Goal: Task Accomplishment & Management: Complete application form

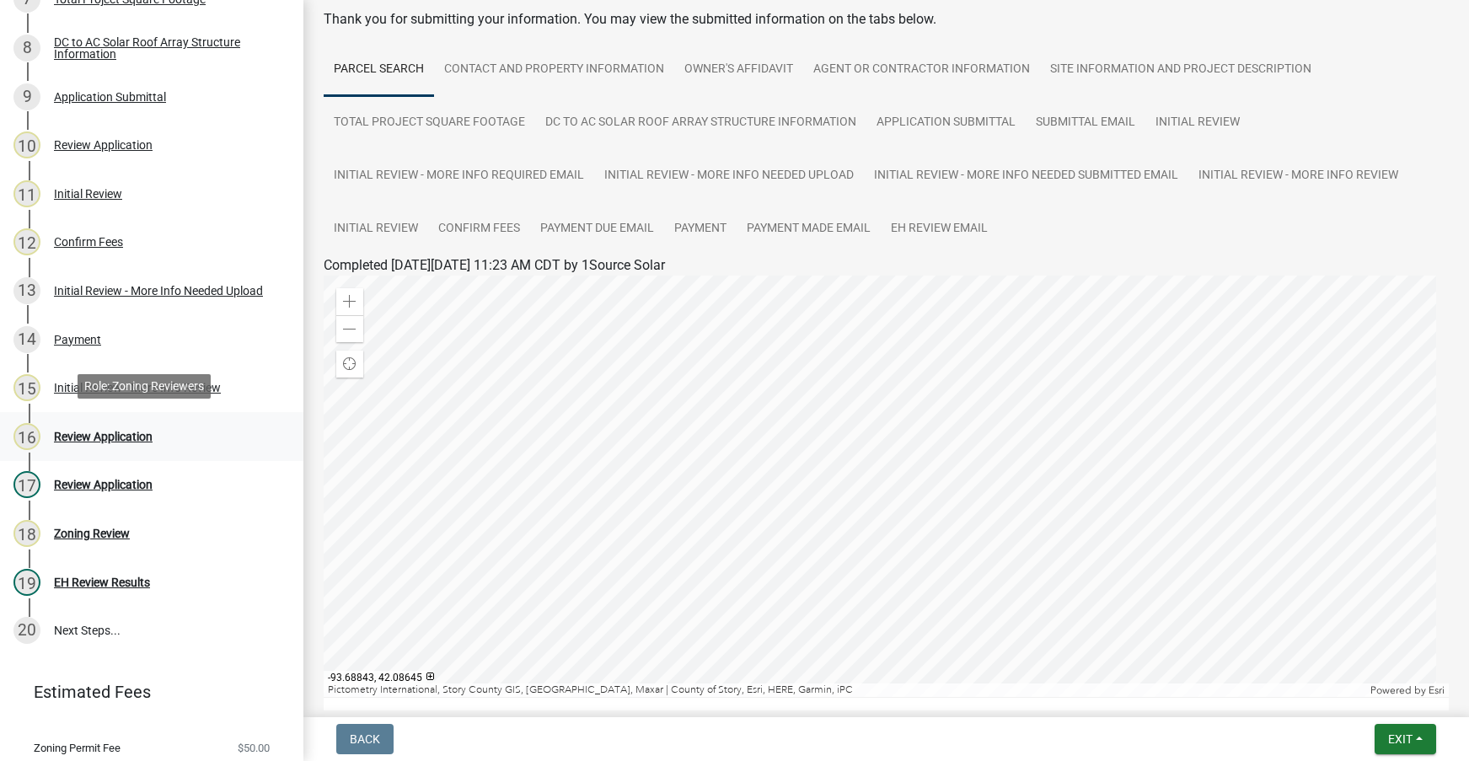
scroll to position [606, 0]
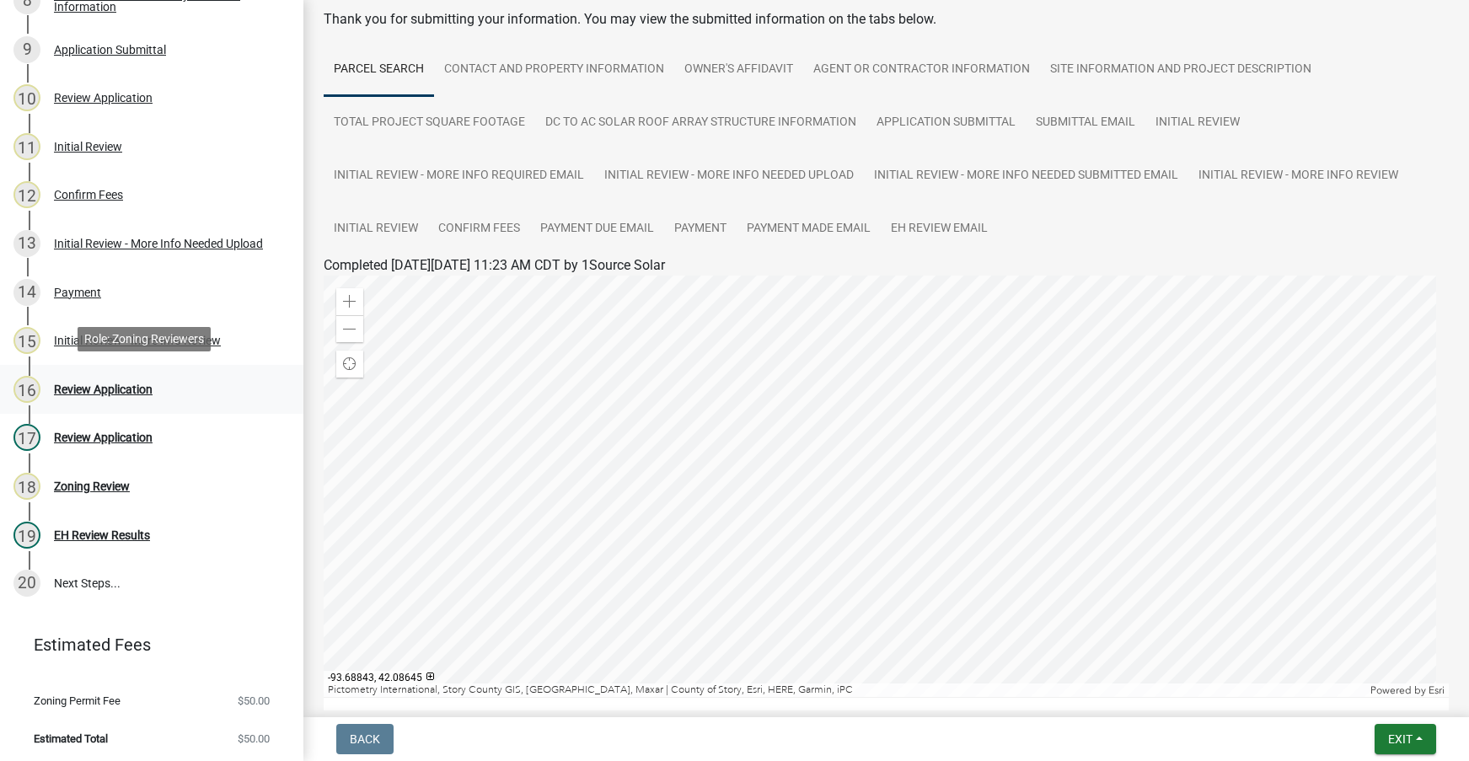
click at [127, 389] on div "Review Application" at bounding box center [103, 390] width 99 height 12
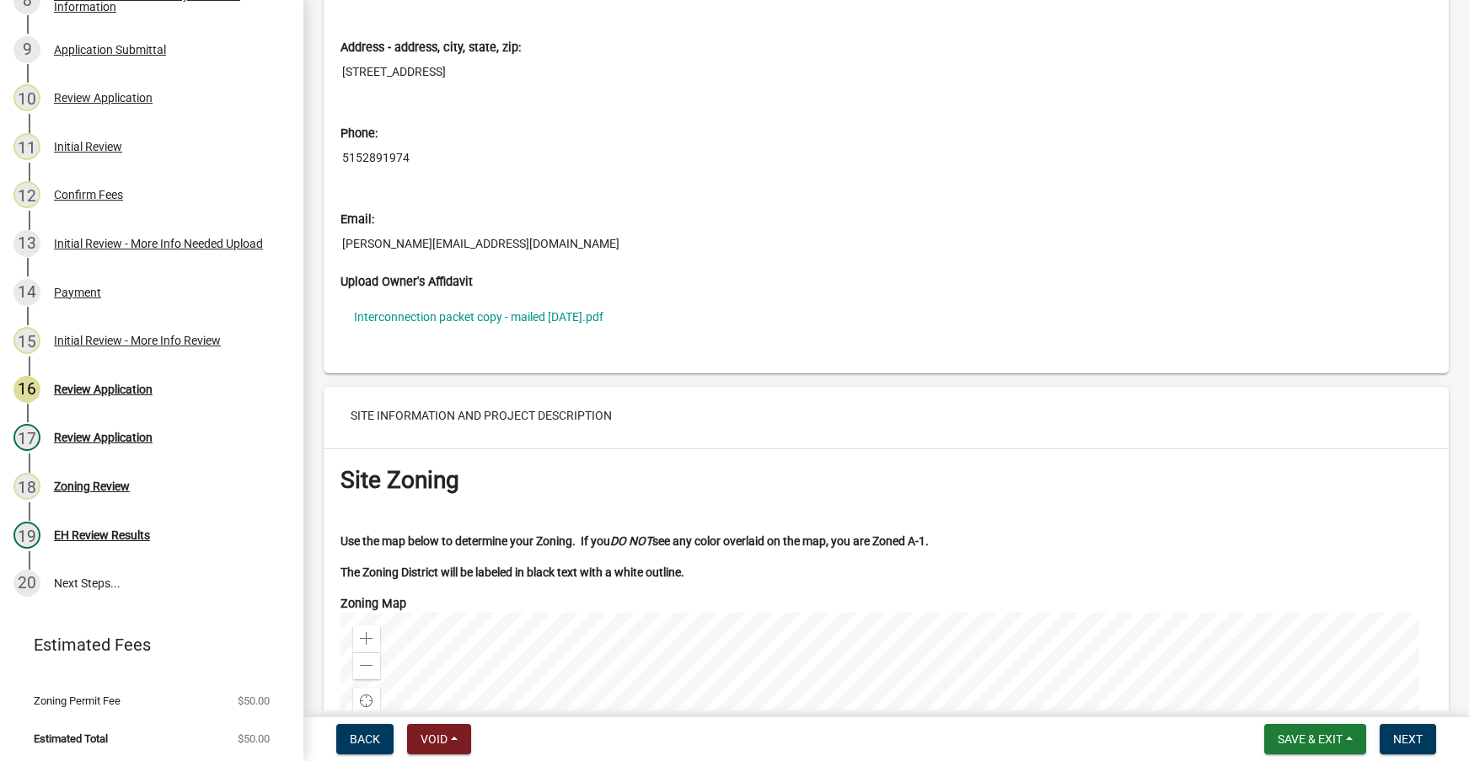
scroll to position [3372, 0]
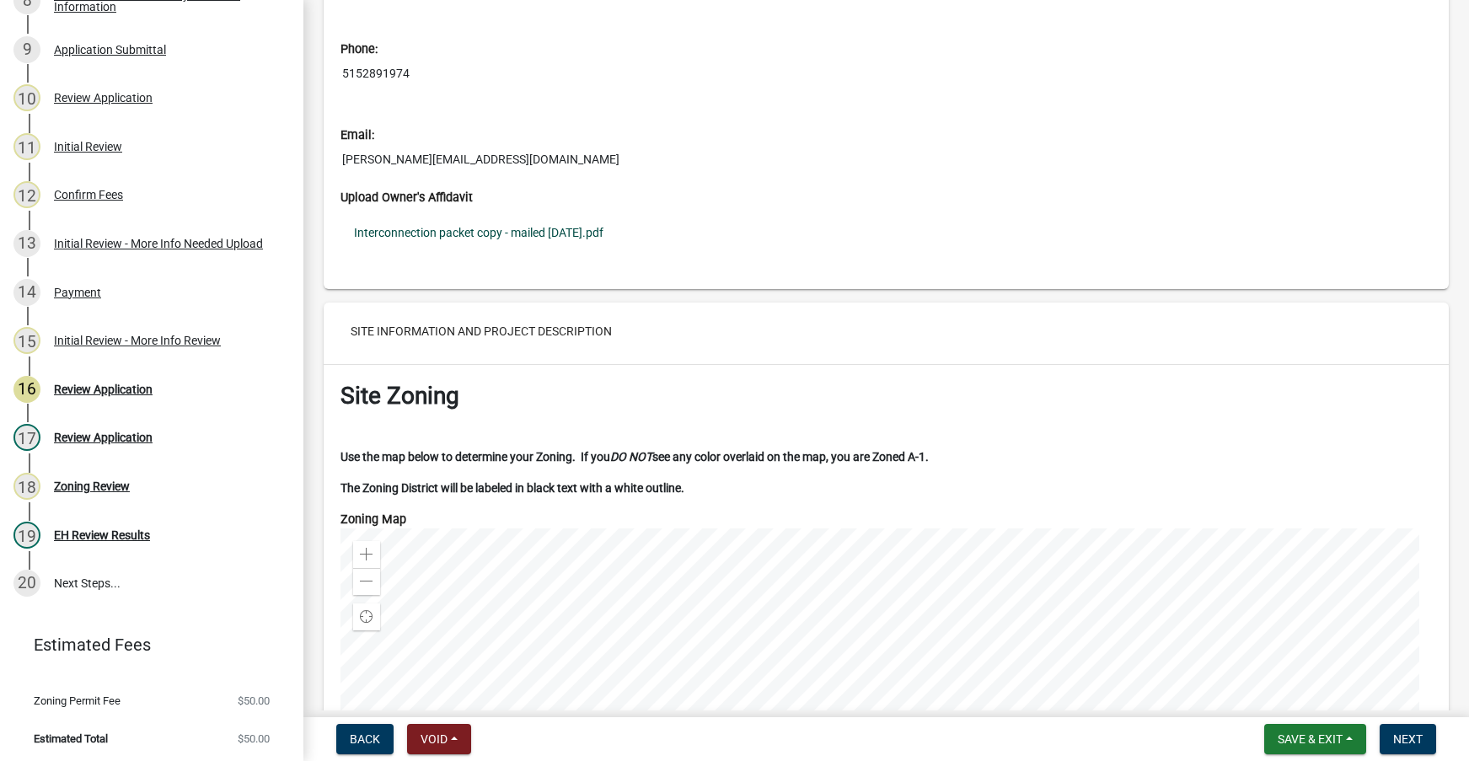
click at [539, 233] on link "Interconnection packet copy - mailed [DATE].pdf" at bounding box center [887, 232] width 1092 height 39
click at [142, 529] on div "EH Review Results" at bounding box center [102, 535] width 96 height 12
click at [109, 529] on div "EH Review Results" at bounding box center [102, 535] width 96 height 12
click at [91, 436] on div "Review Application" at bounding box center [103, 438] width 99 height 12
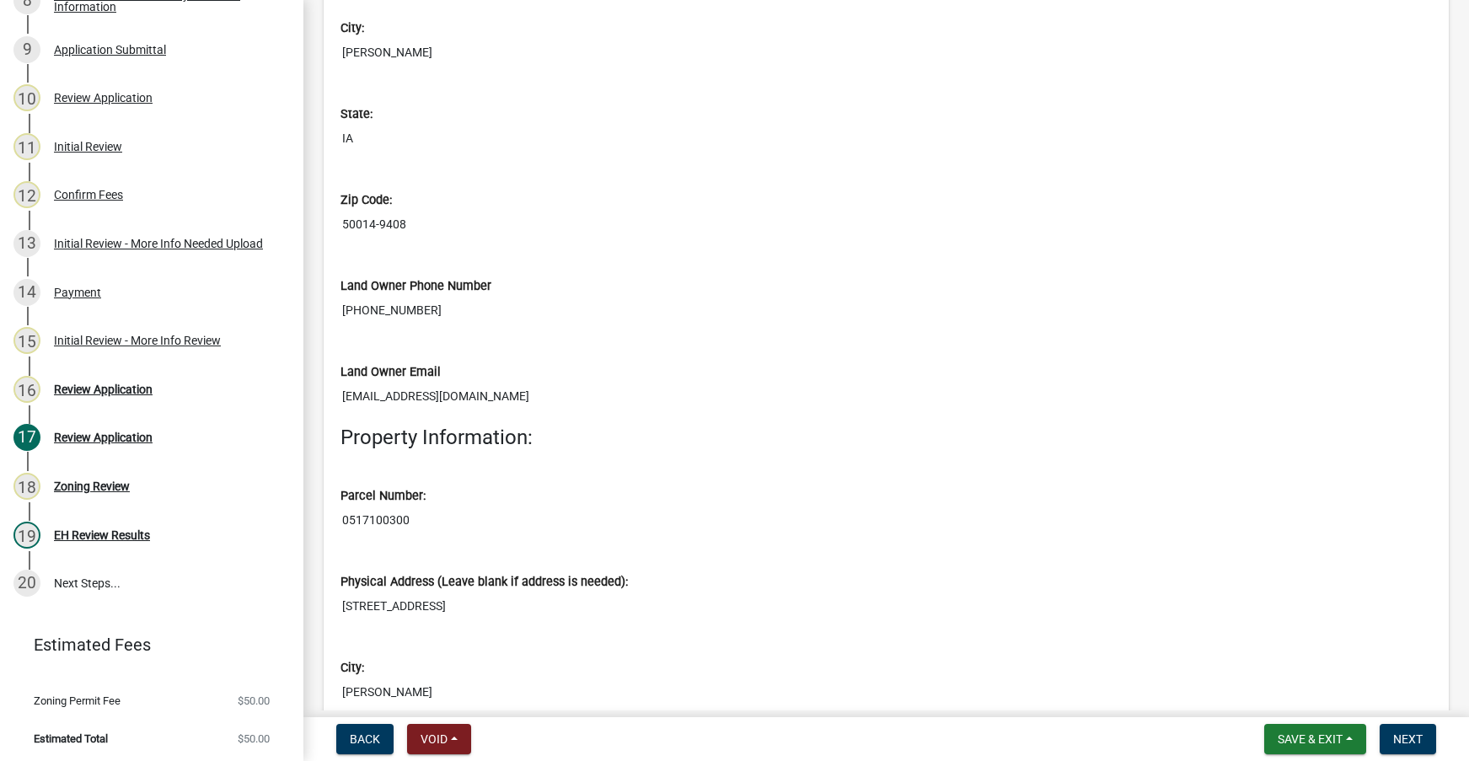
scroll to position [1602, 0]
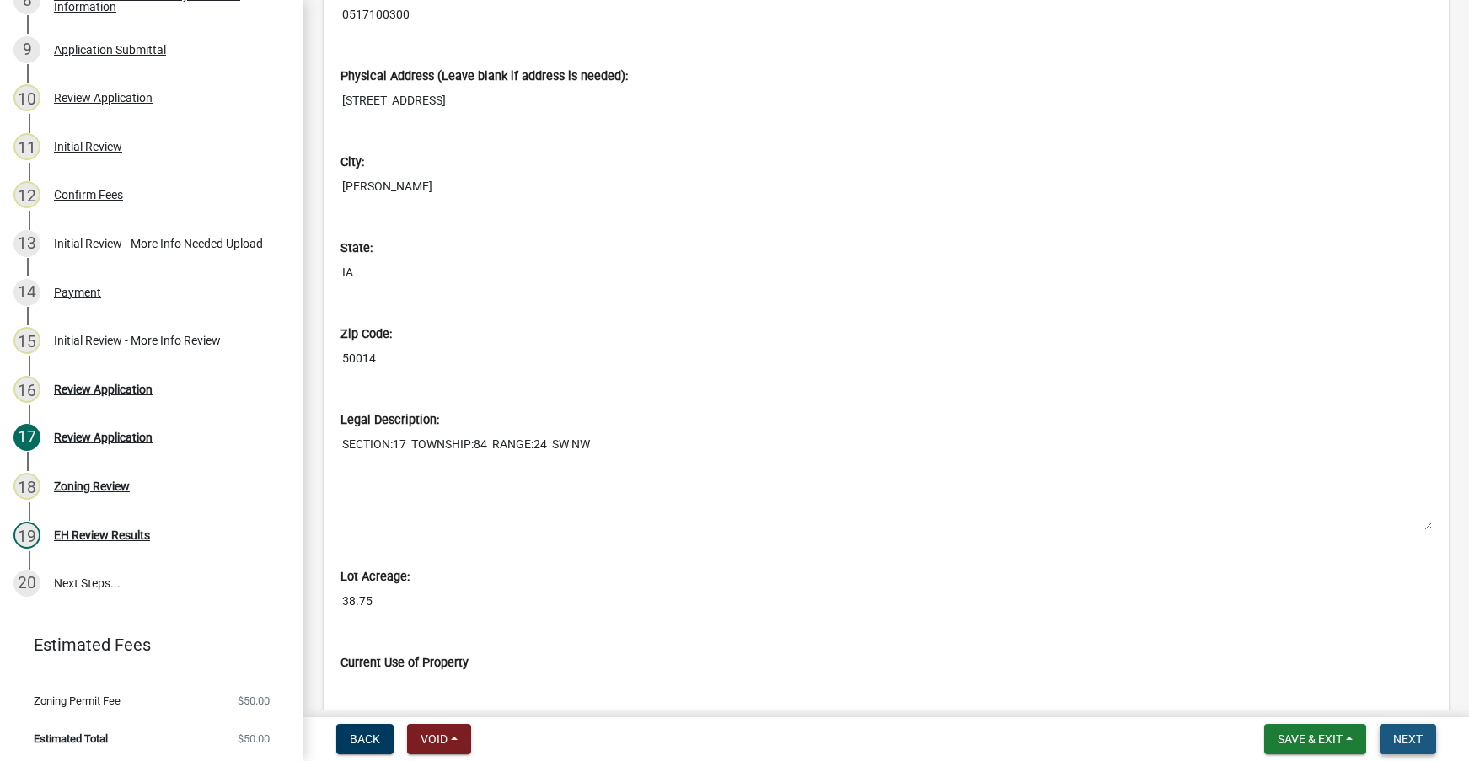
click at [1419, 739] on span "Next" at bounding box center [1409, 739] width 30 height 13
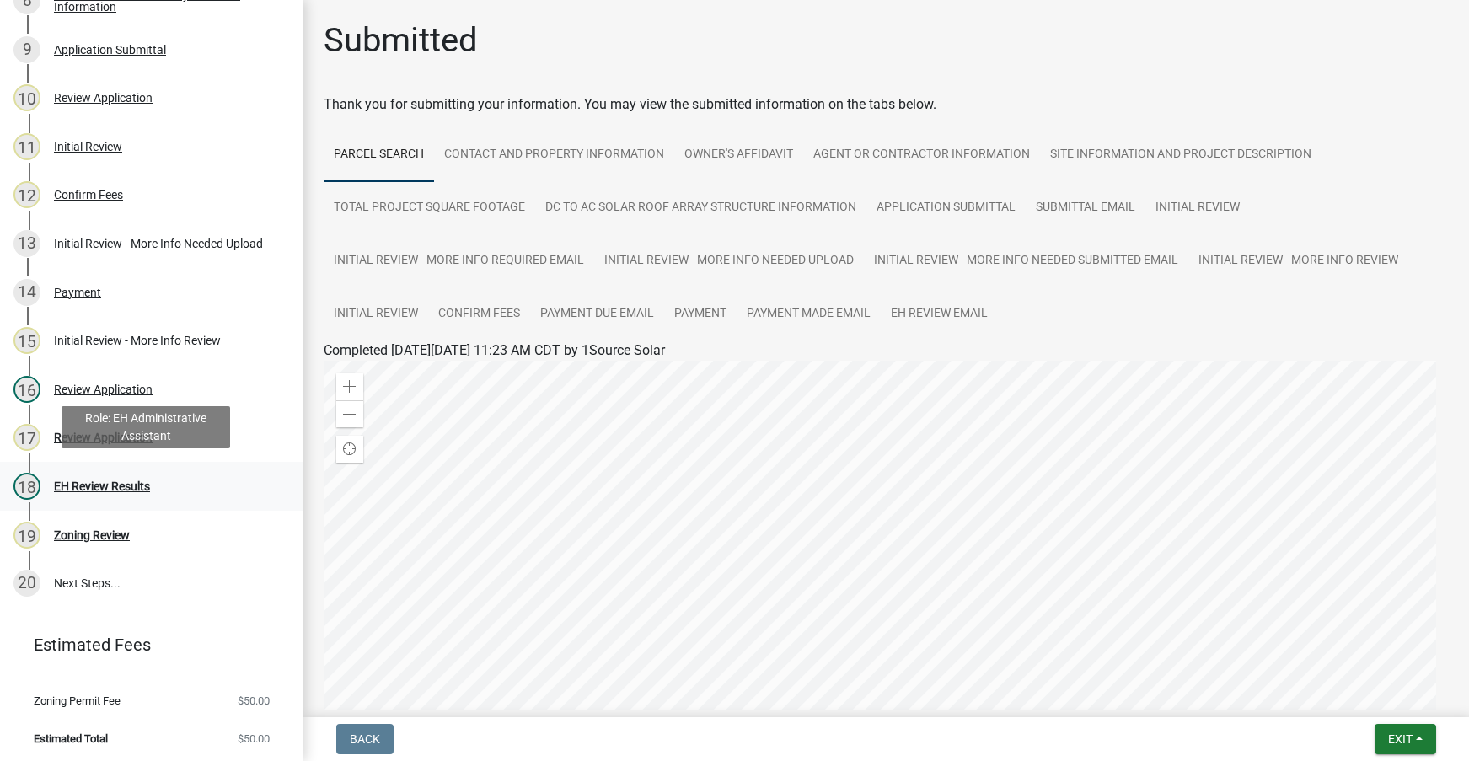
click at [101, 481] on div "EH Review Results" at bounding box center [102, 487] width 96 height 12
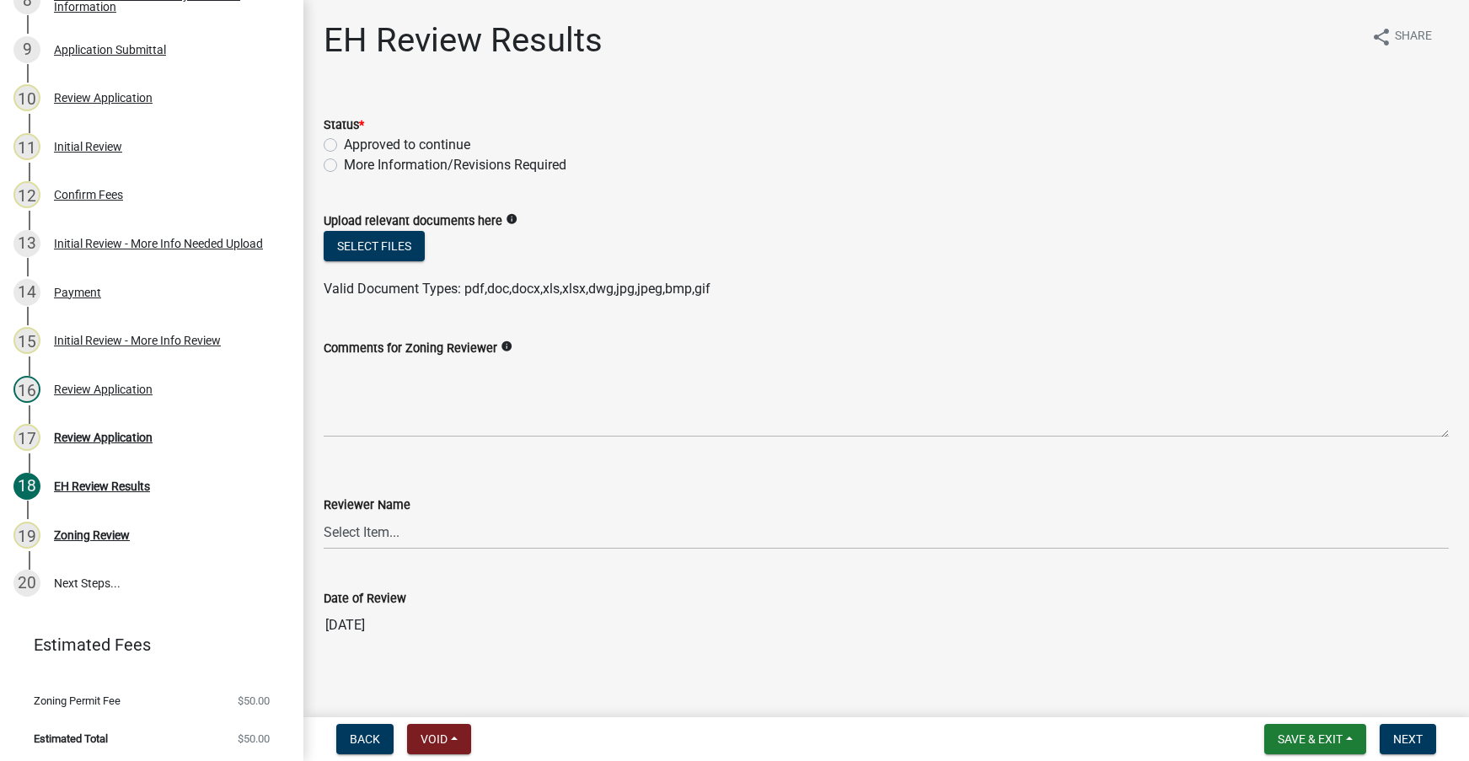
click at [344, 148] on label "Approved to continue" at bounding box center [407, 145] width 126 height 20
click at [344, 146] on input "Approved to continue" at bounding box center [349, 140] width 11 height 11
radio input "true"
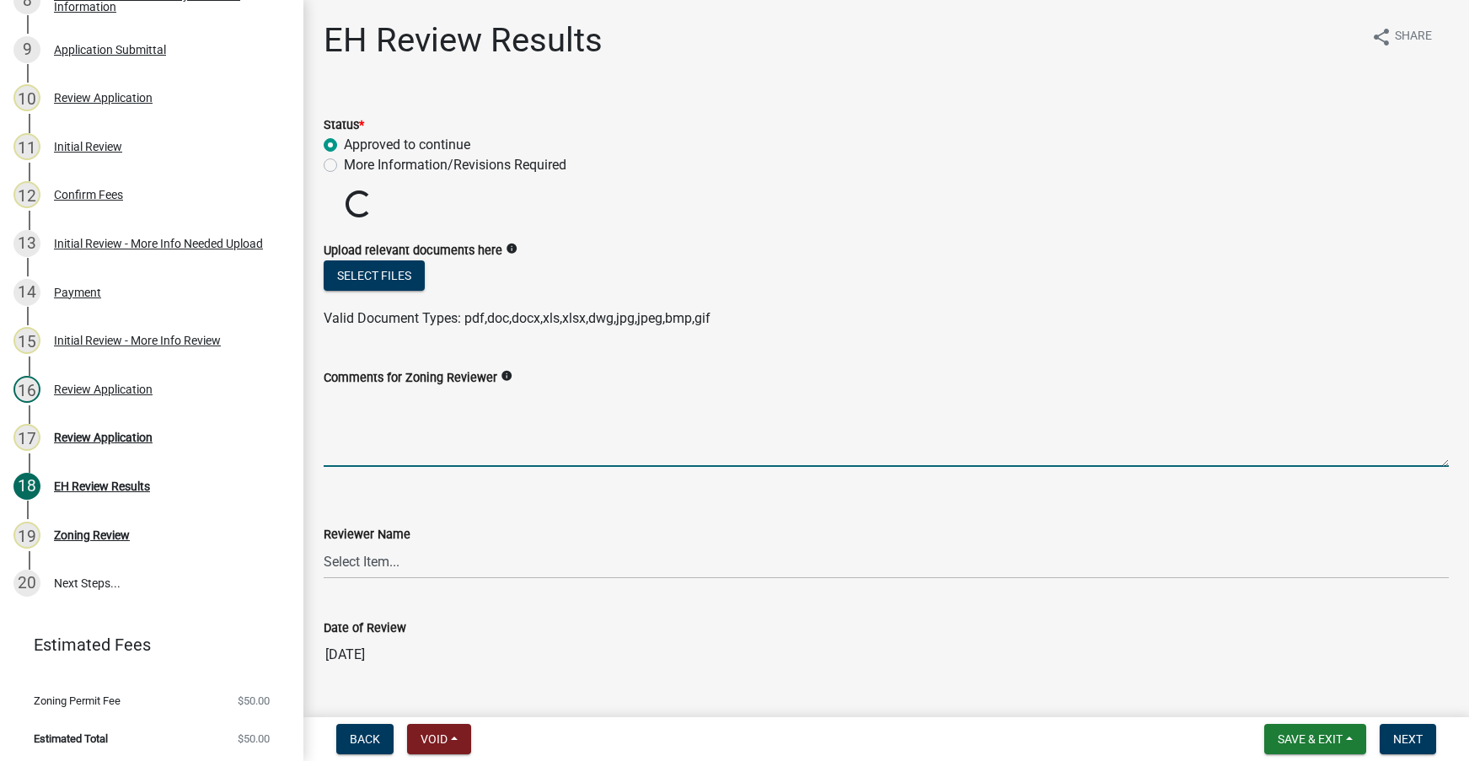
click at [397, 443] on textarea "Comments for Zoning Reviewer" at bounding box center [886, 427] width 1125 height 79
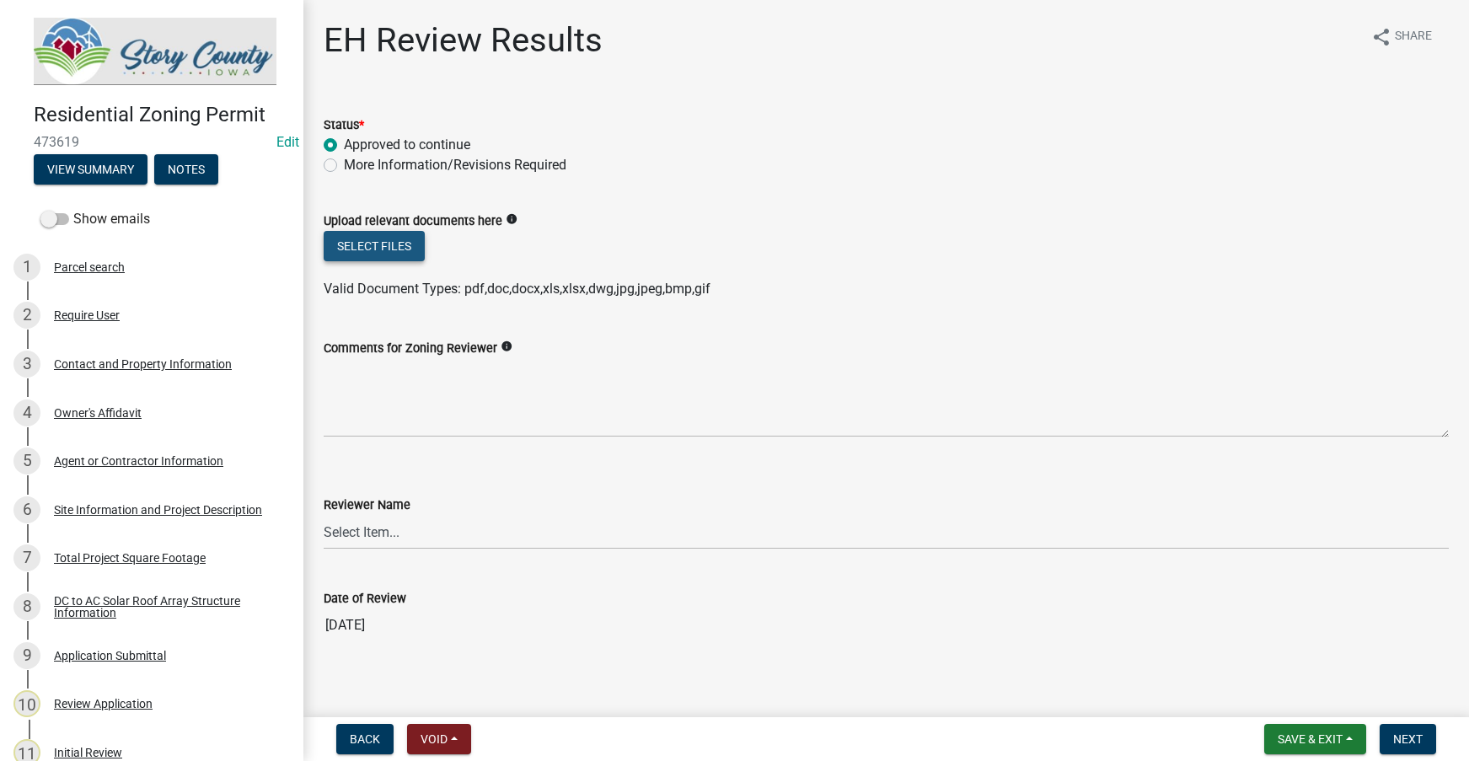
click at [373, 252] on button "Select files" at bounding box center [374, 246] width 101 height 30
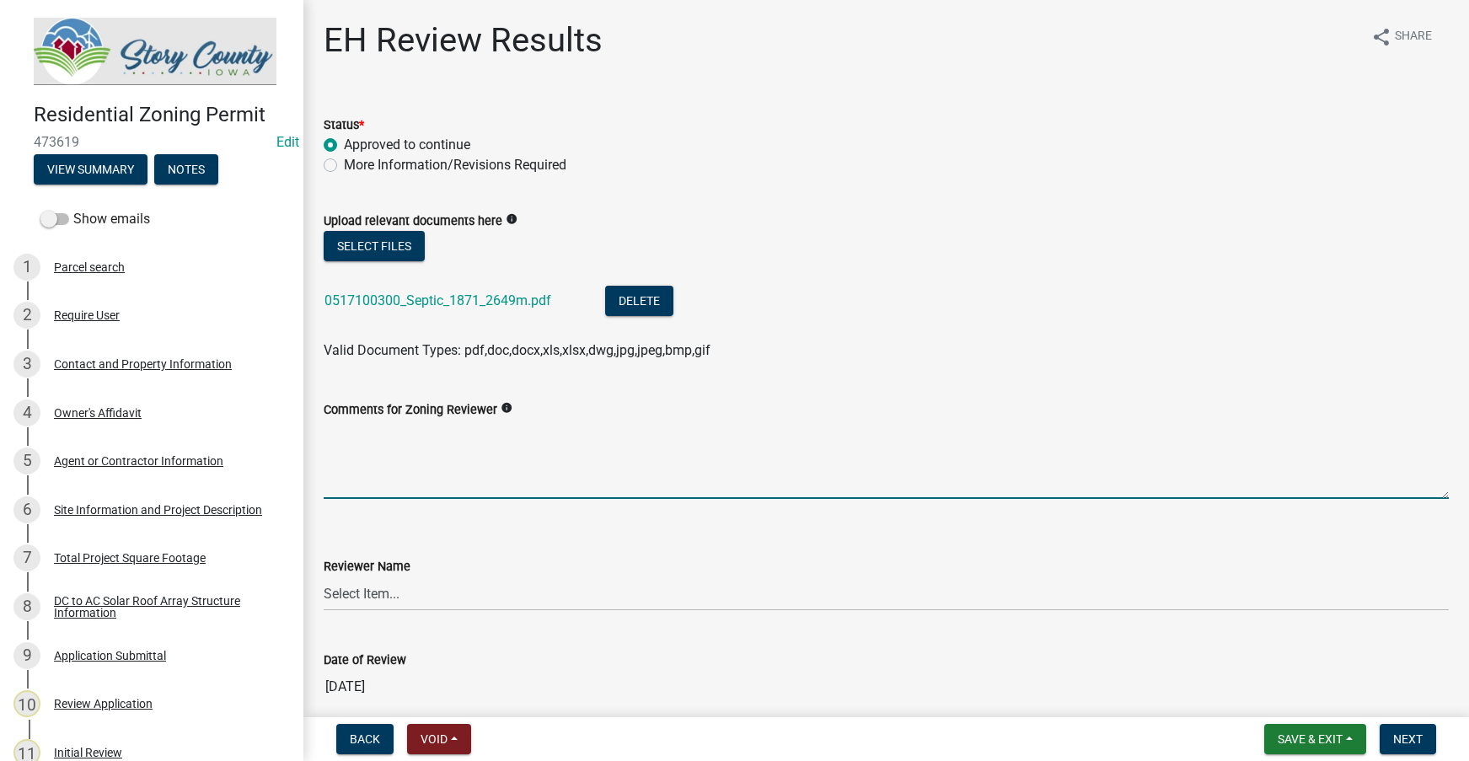
click at [503, 473] on textarea "Comments for Zoning Reviewer" at bounding box center [886, 459] width 1125 height 79
click at [407, 460] on textarea "Comments for Zoning Reviewer" at bounding box center [886, 459] width 1125 height 79
paste textarea "The applicant is advised to cordon off the septic system area to avoid damage f…"
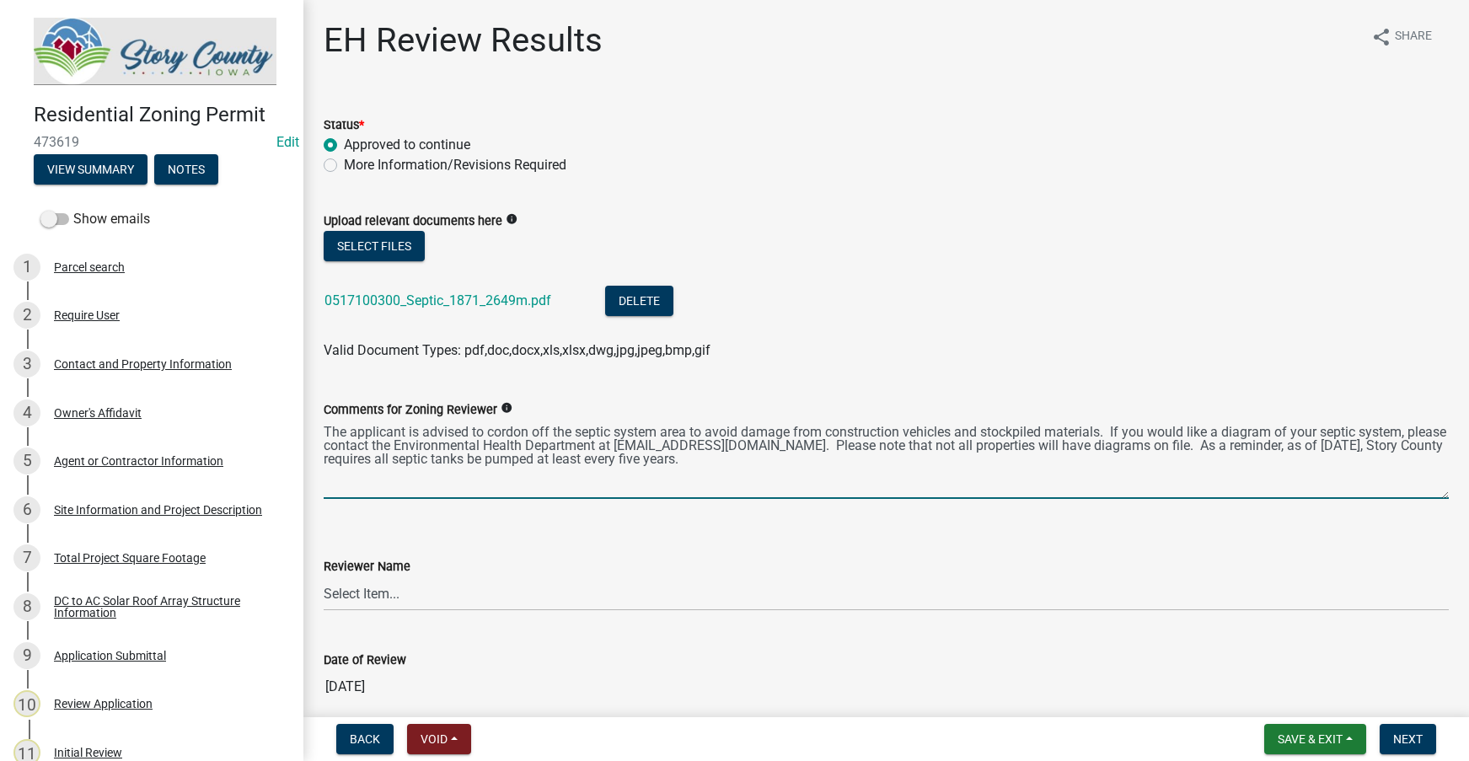
drag, startPoint x: 1113, startPoint y: 430, endPoint x: 1229, endPoint y: 446, distance: 117.4
click at [1229, 446] on textarea "The applicant is advised to cordon off the septic system area to avoid damage f…" at bounding box center [886, 459] width 1125 height 79
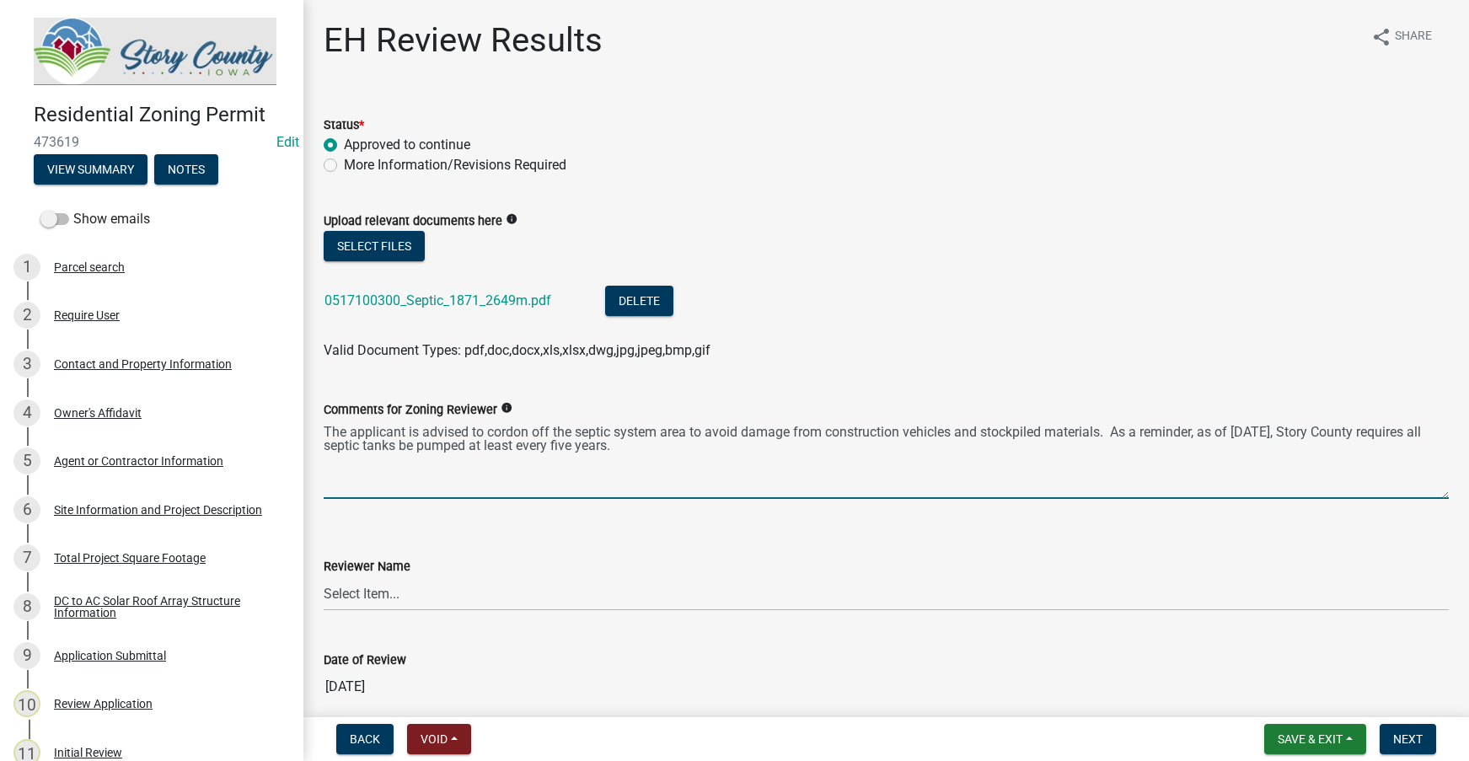
type textarea "The applicant is advised to cordon off the septic system area to avoid damage f…"
click at [502, 585] on select "Select Item... [PERSON_NAME] [PERSON_NAME] [PERSON_NAME] [PERSON_NAME] [PERSON_…" at bounding box center [886, 594] width 1125 height 35
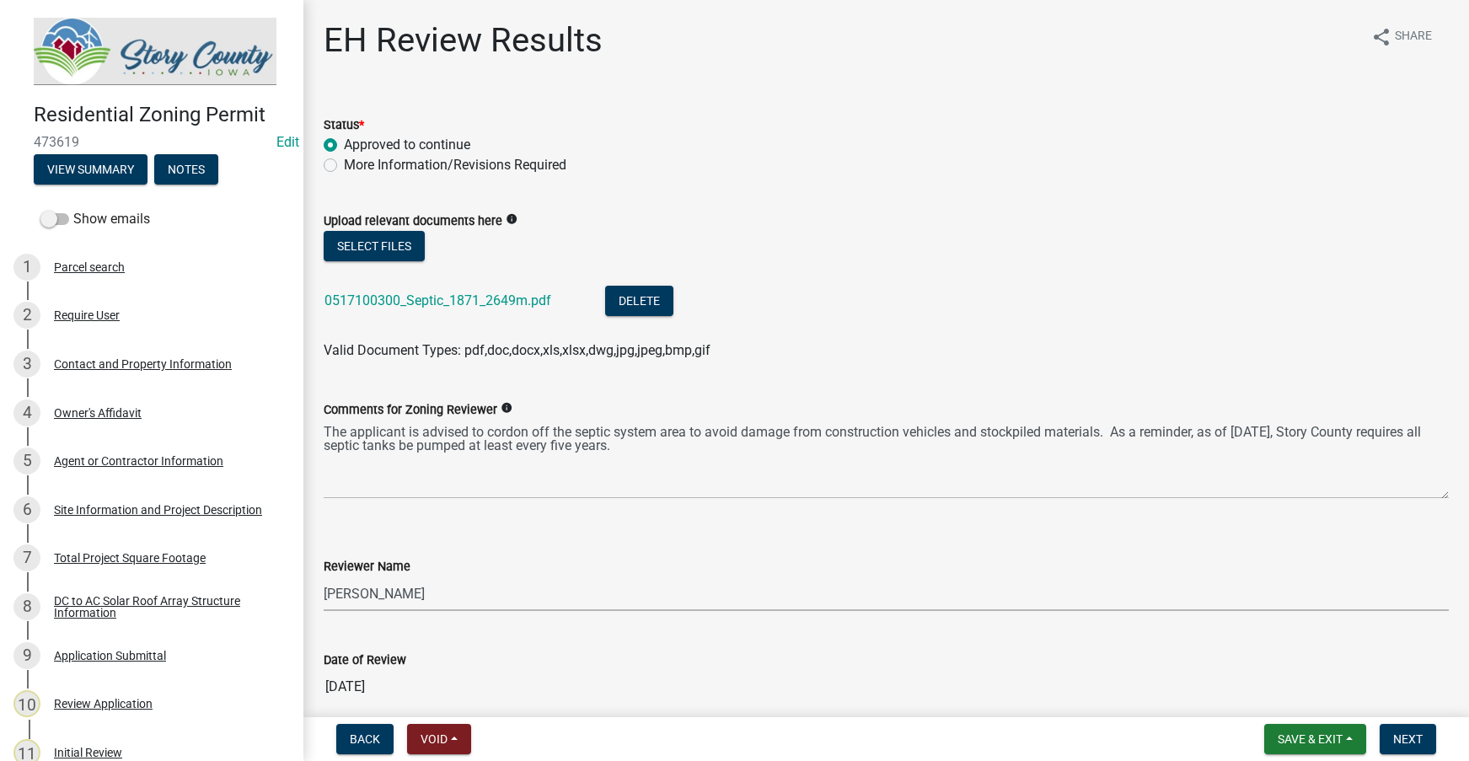
click at [324, 577] on select "Select Item... [PERSON_NAME] [PERSON_NAME] [PERSON_NAME] [PERSON_NAME] [PERSON_…" at bounding box center [886, 594] width 1125 height 35
select select "05760560-90bb-46fb-84d0-014dbc9ef5f8"
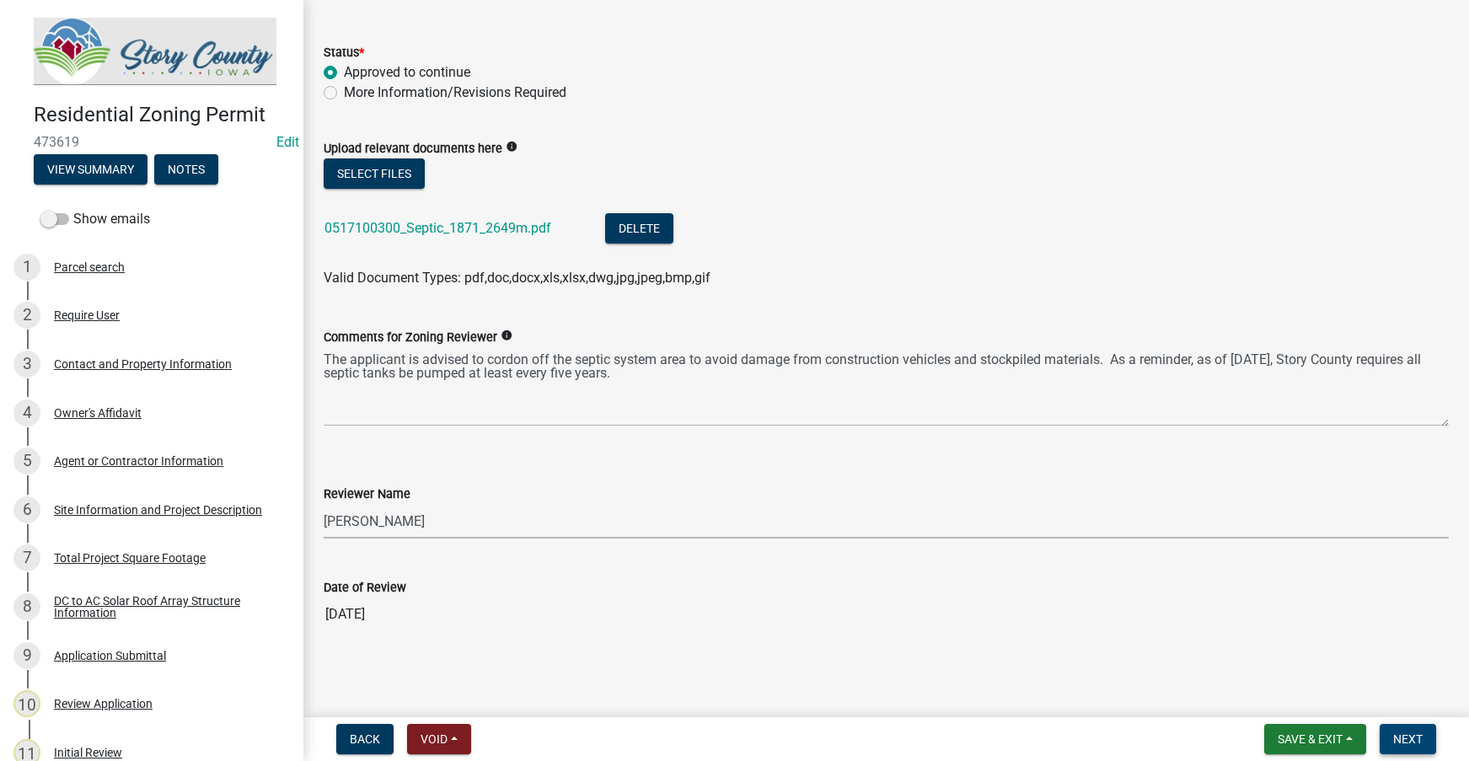
click at [1410, 733] on span "Next" at bounding box center [1409, 739] width 30 height 13
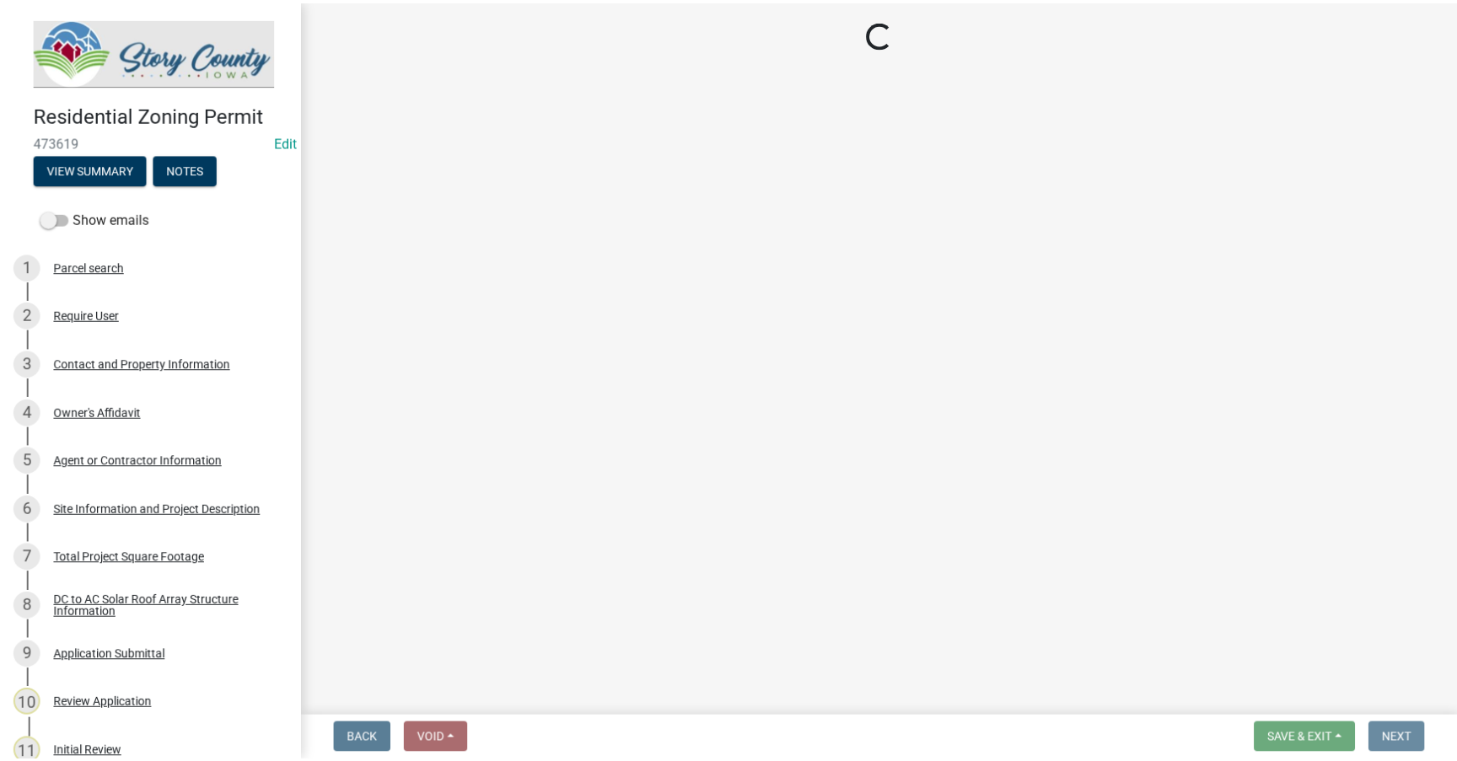
scroll to position [0, 0]
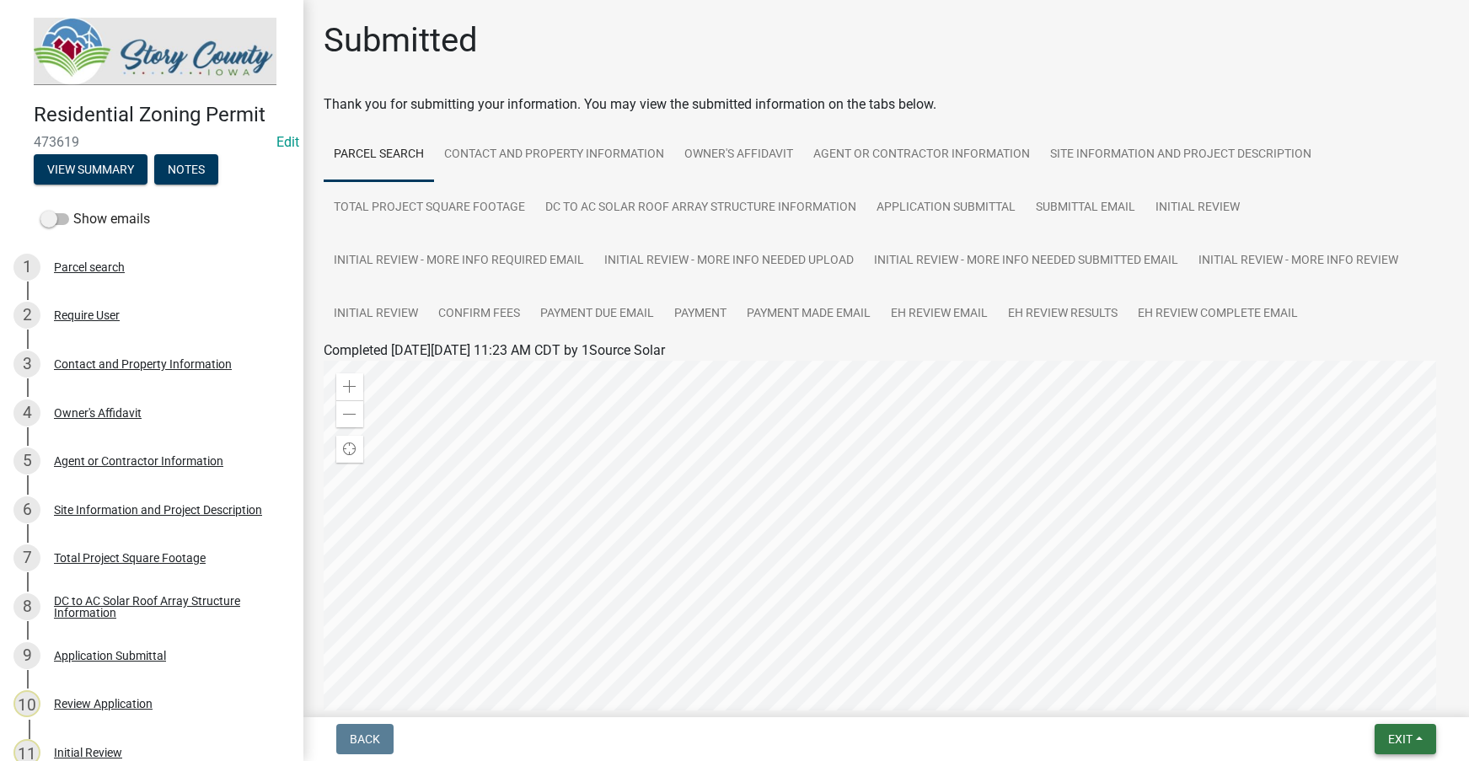
click at [1404, 743] on span "Exit" at bounding box center [1400, 739] width 24 height 13
click at [1367, 694] on button "Save & Exit" at bounding box center [1369, 695] width 135 height 40
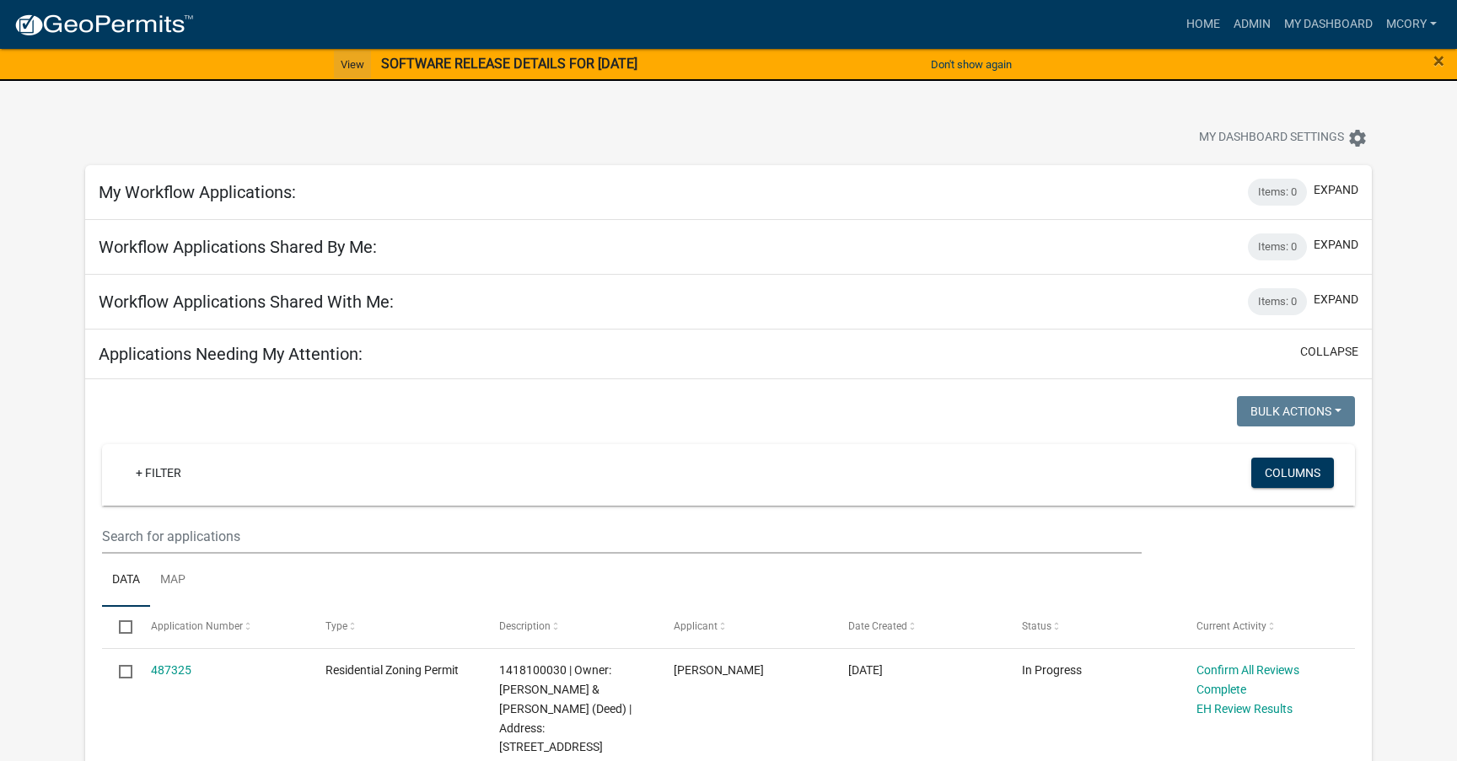
click at [341, 64] on link "View" at bounding box center [352, 65] width 37 height 28
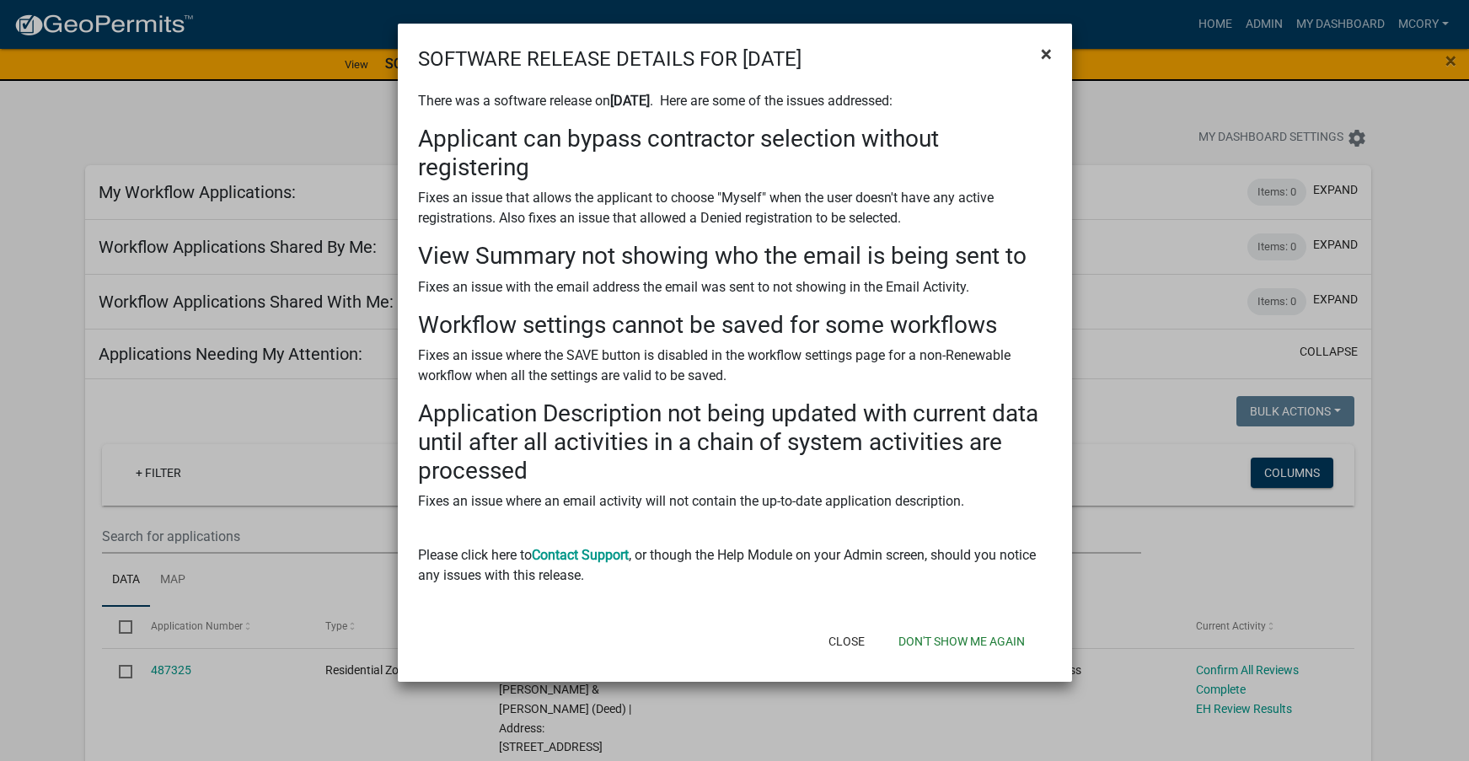
click at [1049, 56] on span "×" at bounding box center [1046, 54] width 11 height 24
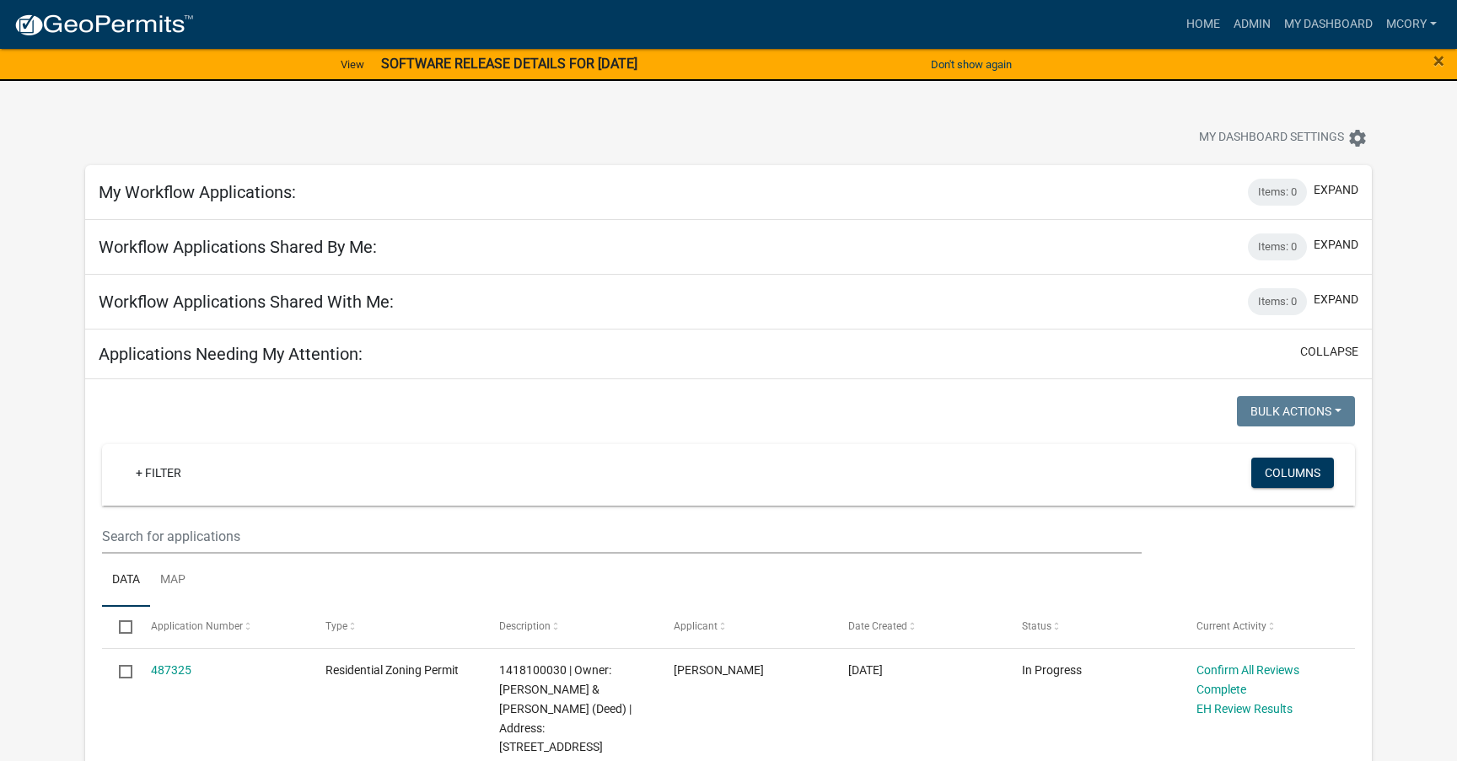
click at [1446, 58] on div "×" at bounding box center [1395, 64] width 121 height 35
click at [1443, 62] on span "×" at bounding box center [1438, 61] width 11 height 24
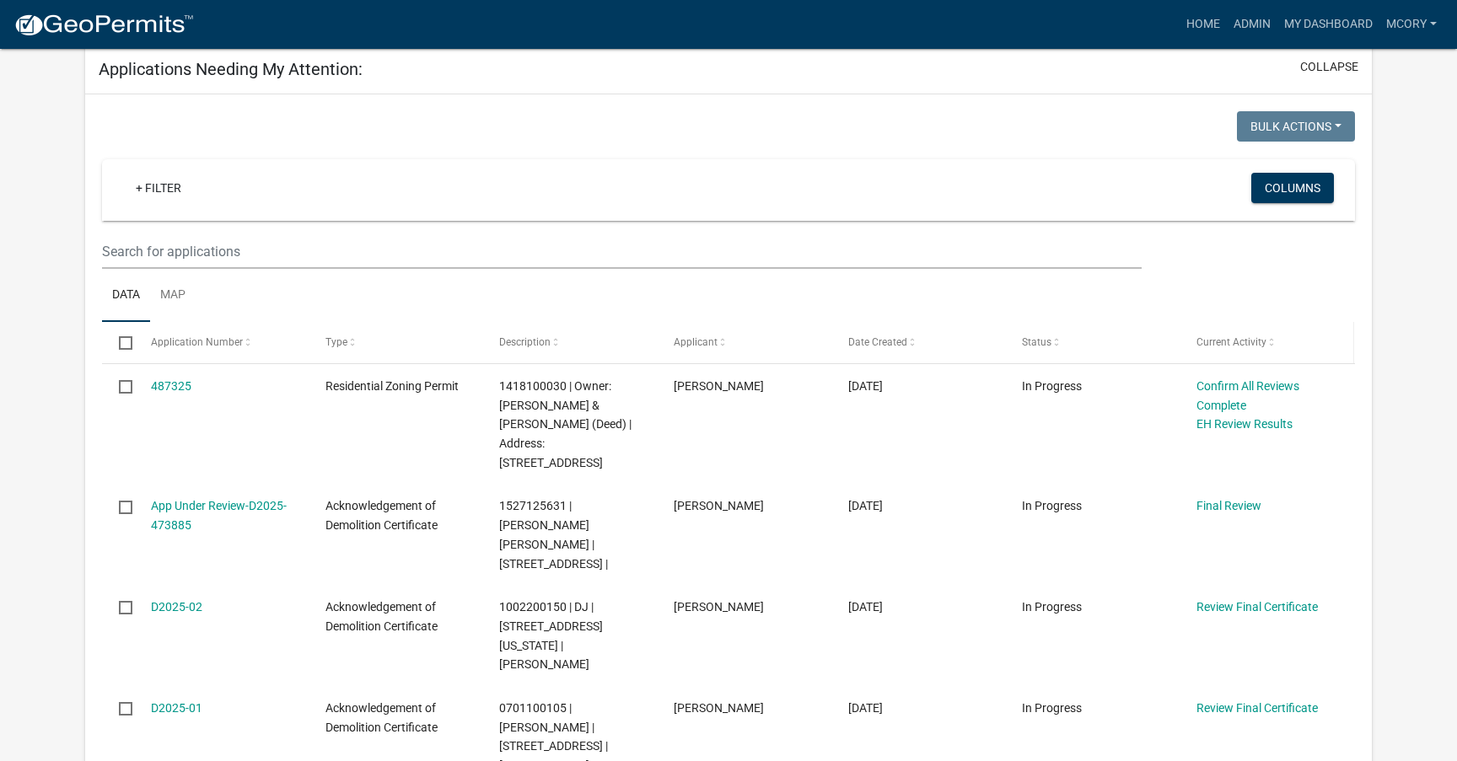
scroll to position [337, 0]
